Goal: Task Accomplishment & Management: Complete application form

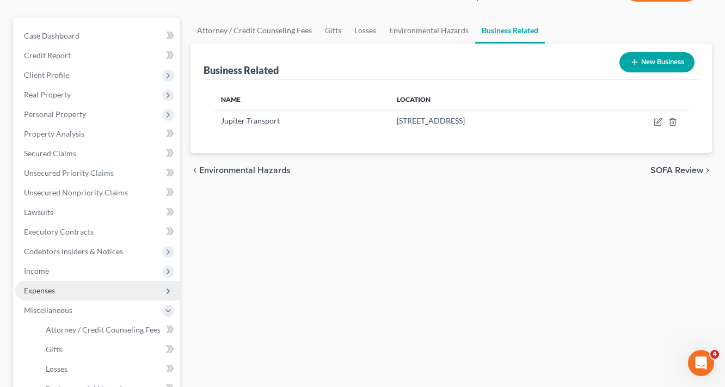
scroll to position [218, 0]
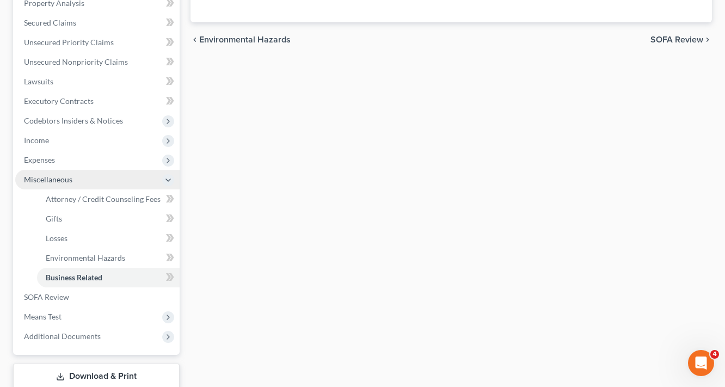
click at [52, 181] on span "Miscellaneous" at bounding box center [48, 179] width 48 height 9
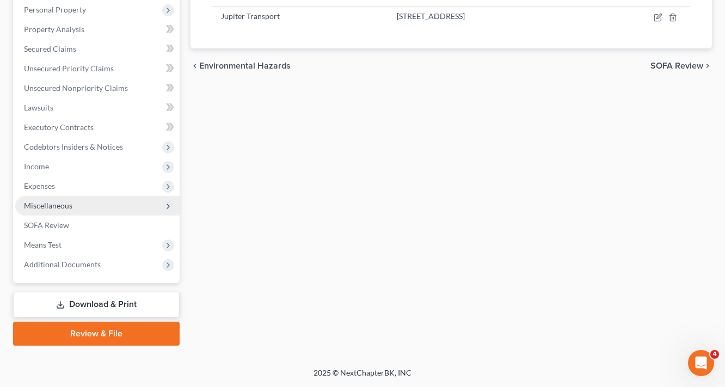
scroll to position [191, 0]
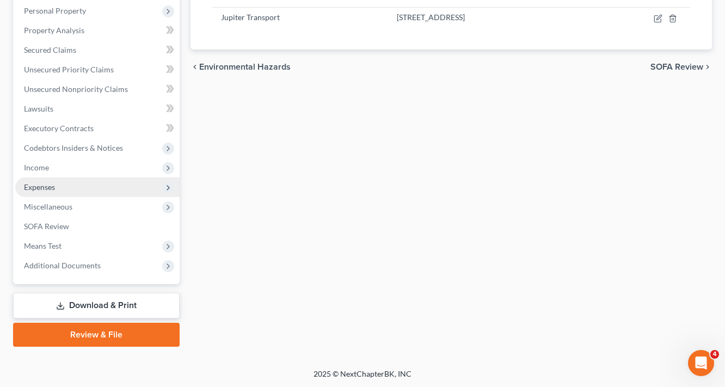
click at [39, 187] on span "Expenses" at bounding box center [39, 186] width 31 height 9
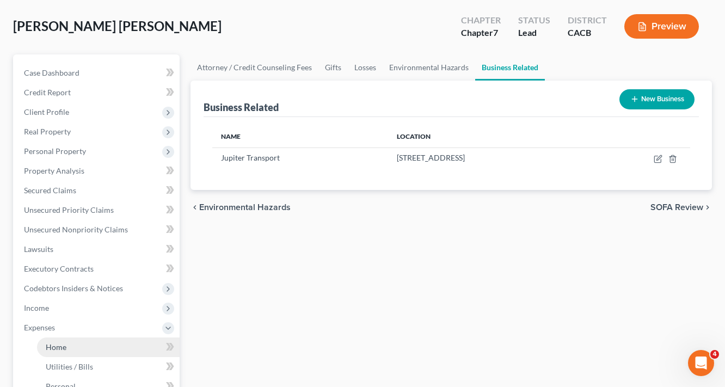
scroll to position [0, 0]
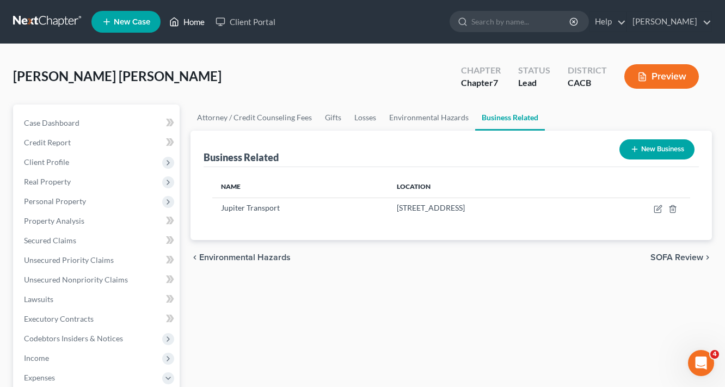
click at [196, 21] on link "Home" at bounding box center [187, 22] width 46 height 20
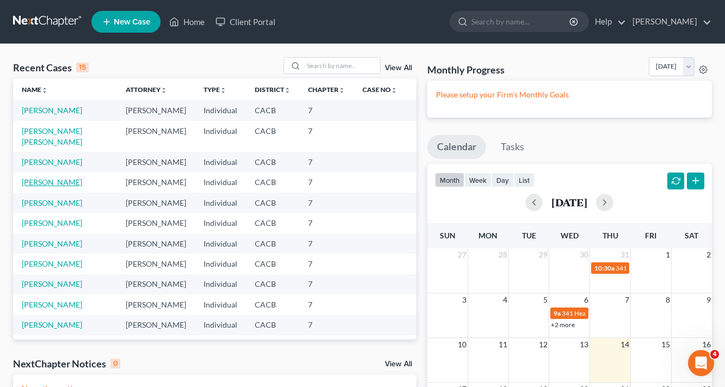
click at [58, 177] on link "[PERSON_NAME]" at bounding box center [52, 181] width 60 height 9
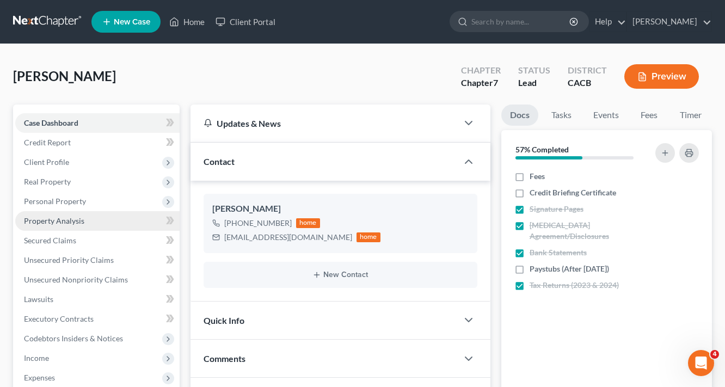
scroll to position [131, 0]
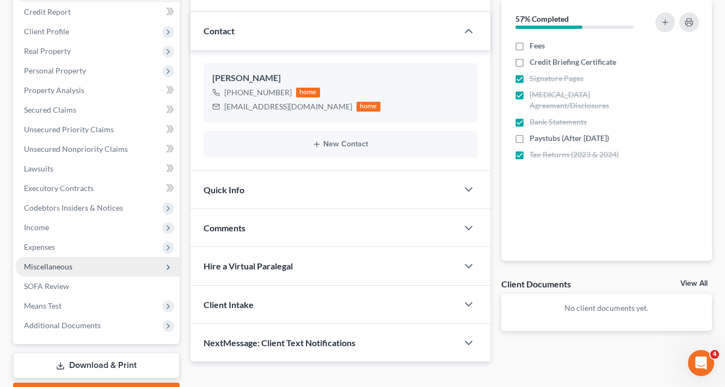
click at [64, 269] on span "Miscellaneous" at bounding box center [48, 266] width 48 height 9
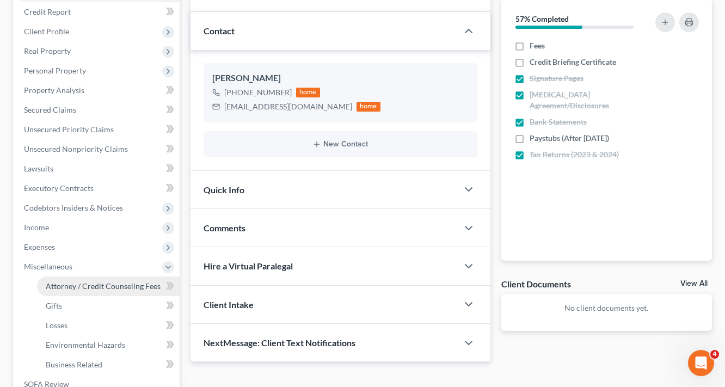
click at [94, 282] on span "Attorney / Credit Counseling Fees" at bounding box center [103, 285] width 115 height 9
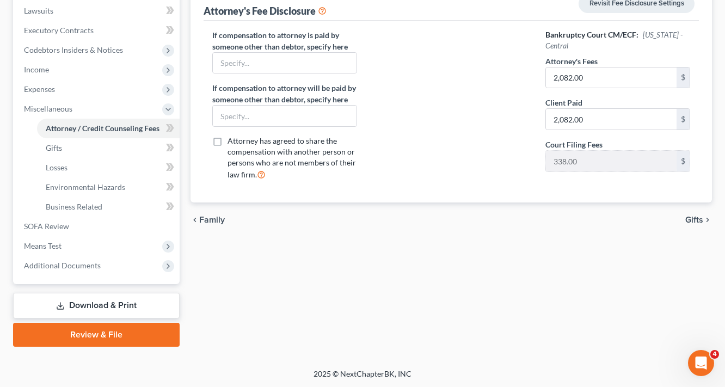
click at [115, 302] on link "Download & Print" at bounding box center [96, 306] width 167 height 26
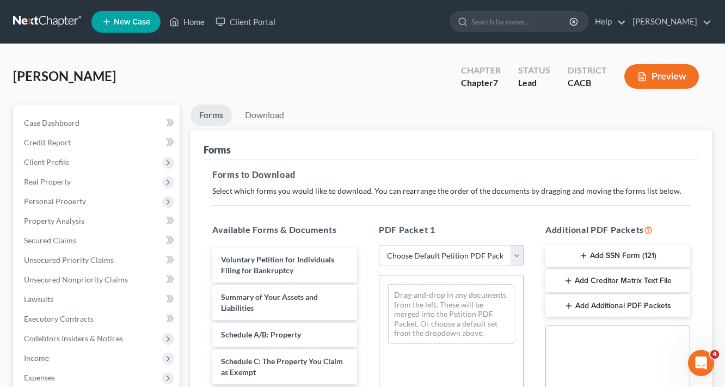
click at [617, 254] on button "Add SSN Form (121)" at bounding box center [617, 256] width 145 height 23
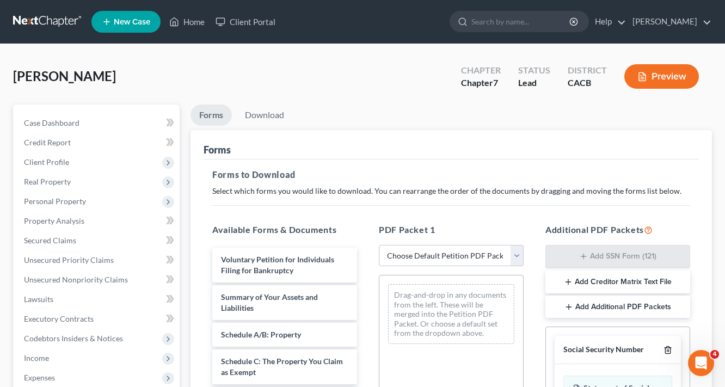
click at [669, 348] on icon "button" at bounding box center [668, 350] width 9 height 9
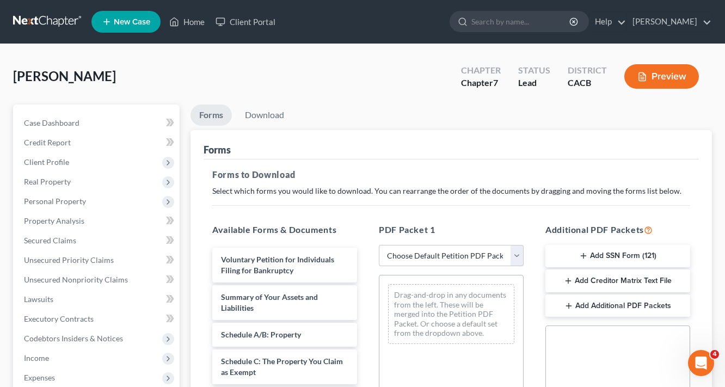
click at [639, 281] on button "Add Creditor Matrix Text File" at bounding box center [617, 280] width 145 height 23
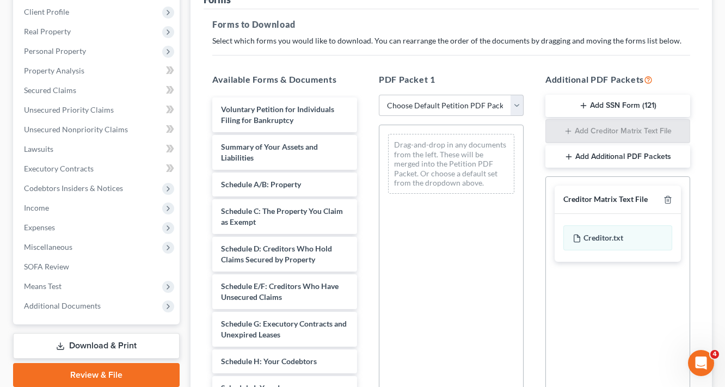
scroll to position [261, 0]
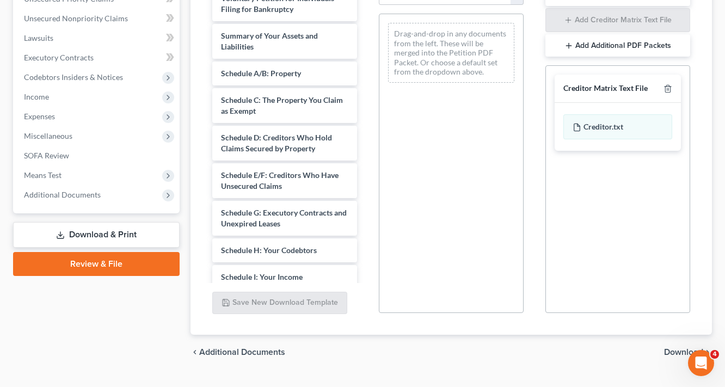
click at [685, 345] on div "chevron_left Additional Documents Download chevron_right" at bounding box center [452, 352] width 522 height 35
click at [676, 353] on span "Download" at bounding box center [683, 352] width 39 height 9
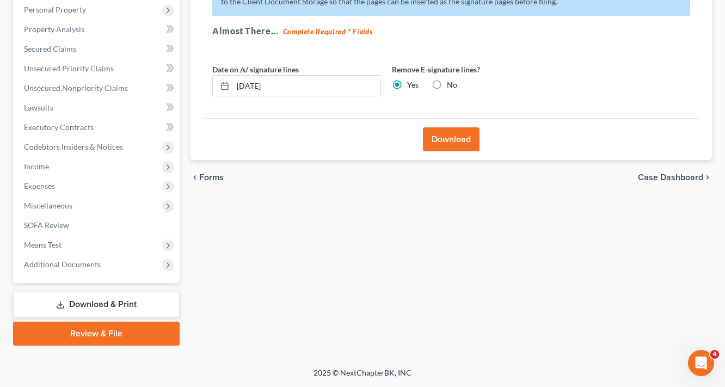
scroll to position [191, 0]
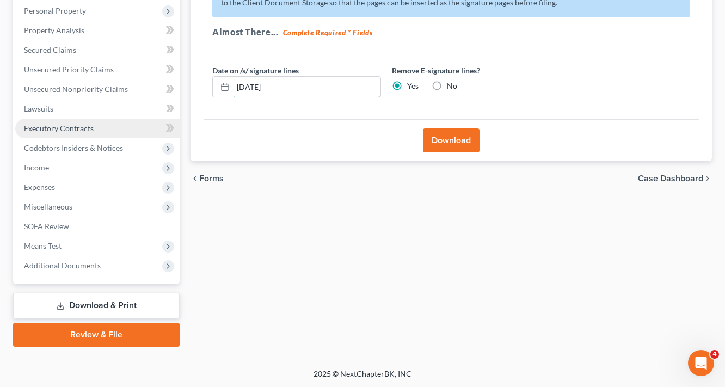
drag, startPoint x: 291, startPoint y: 87, endPoint x: 173, endPoint y: 120, distance: 122.2
click at [174, 119] on div "Petition Navigation Case Dashboard Payments Invoices Payments Payments Credit R…" at bounding box center [363, 130] width 710 height 433
click at [457, 143] on button "Download" at bounding box center [451, 140] width 57 height 24
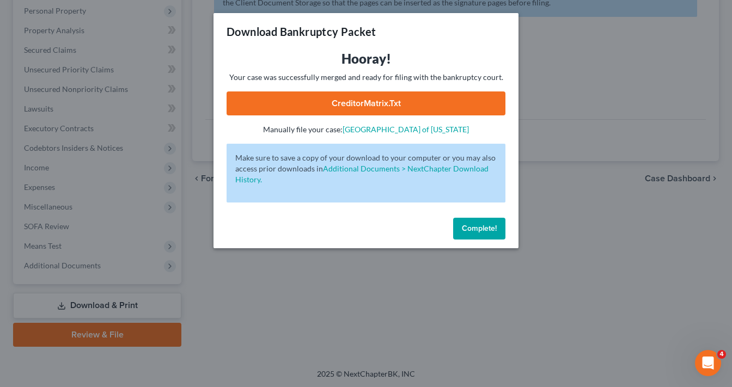
click at [417, 103] on link "CreditorMatrix.txt" at bounding box center [365, 103] width 279 height 24
click at [480, 230] on span "Complete!" at bounding box center [479, 228] width 35 height 9
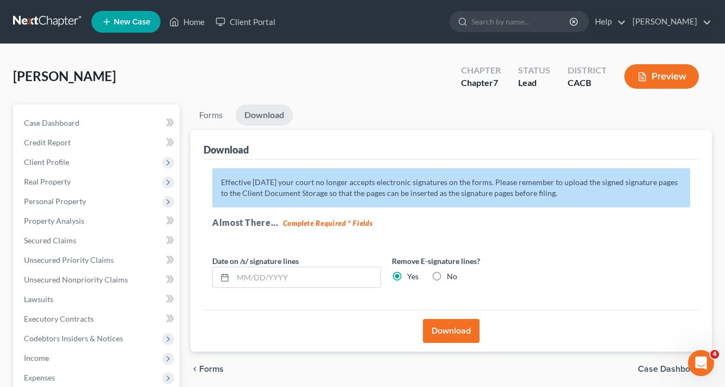
scroll to position [174, 0]
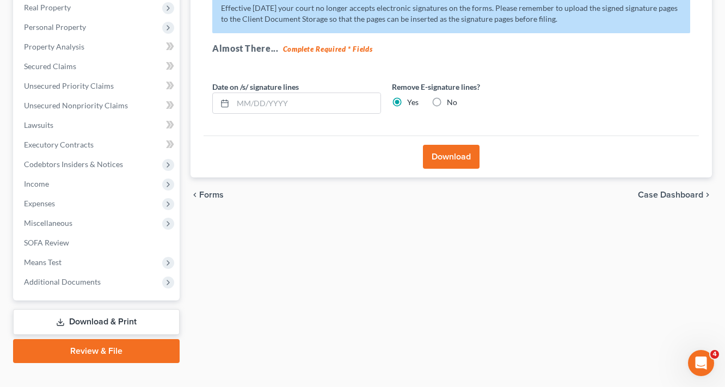
click at [457, 165] on button "Download" at bounding box center [451, 157] width 57 height 24
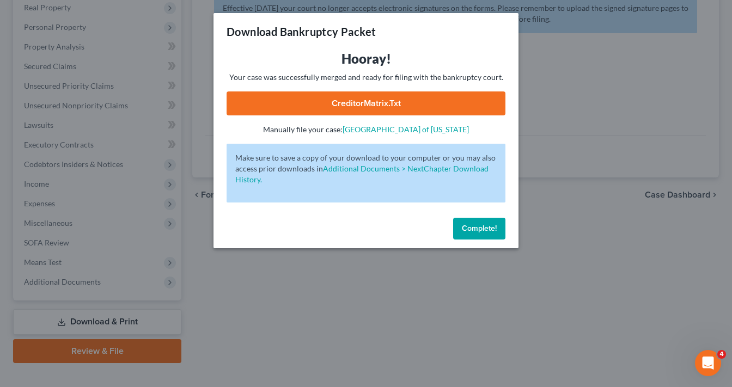
click at [396, 101] on link "CreditorMatrix.txt" at bounding box center [365, 103] width 279 height 24
click at [482, 230] on span "Complete!" at bounding box center [479, 228] width 35 height 9
